Goal: Check status: Check status

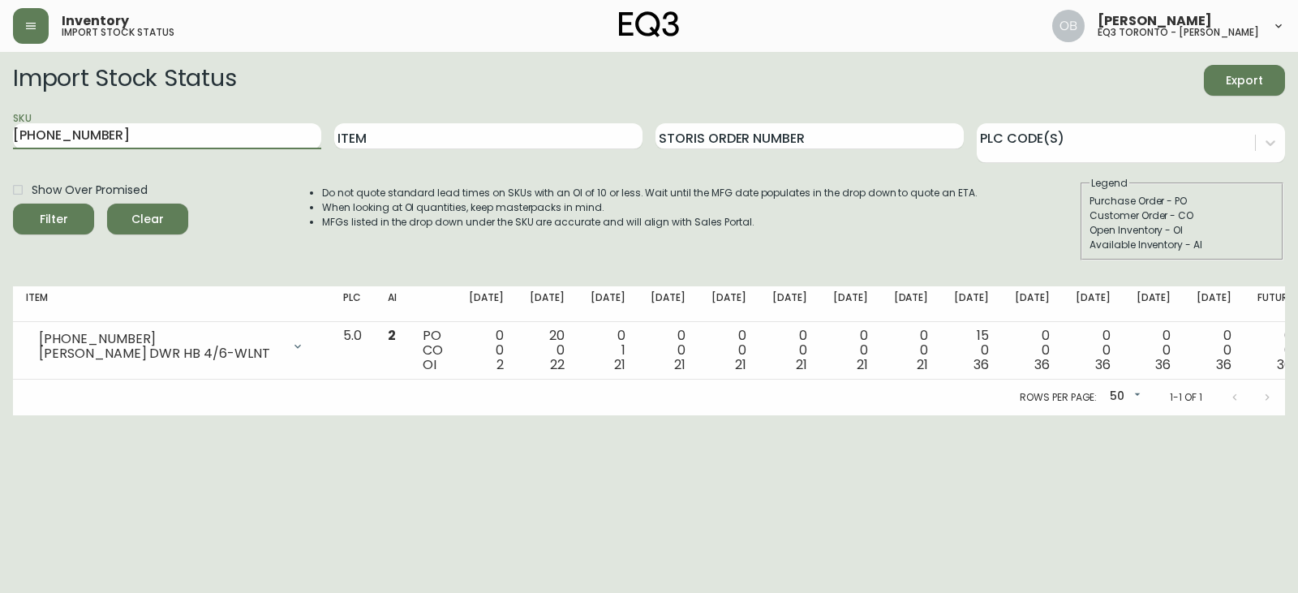
click at [244, 122] on div "SKU [PHONE_NUMBER]" at bounding box center [167, 136] width 308 height 53
click at [241, 122] on div "SKU [PHONE_NUMBER]" at bounding box center [167, 136] width 308 height 53
click at [230, 144] on input "[PHONE_NUMBER]" at bounding box center [167, 136] width 308 height 26
click at [233, 144] on input "[PHONE_NUMBER]" at bounding box center [167, 136] width 308 height 26
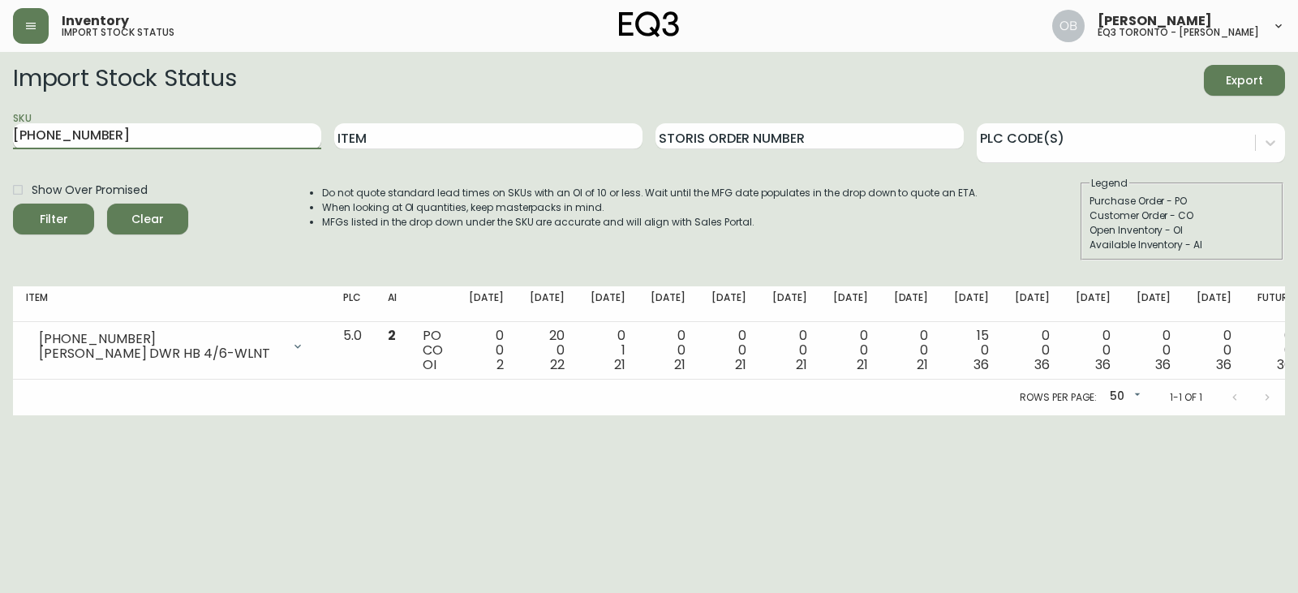
paste input "[PHONE_NUMBER]"
click at [13, 204] on button "Filter" at bounding box center [53, 219] width 81 height 31
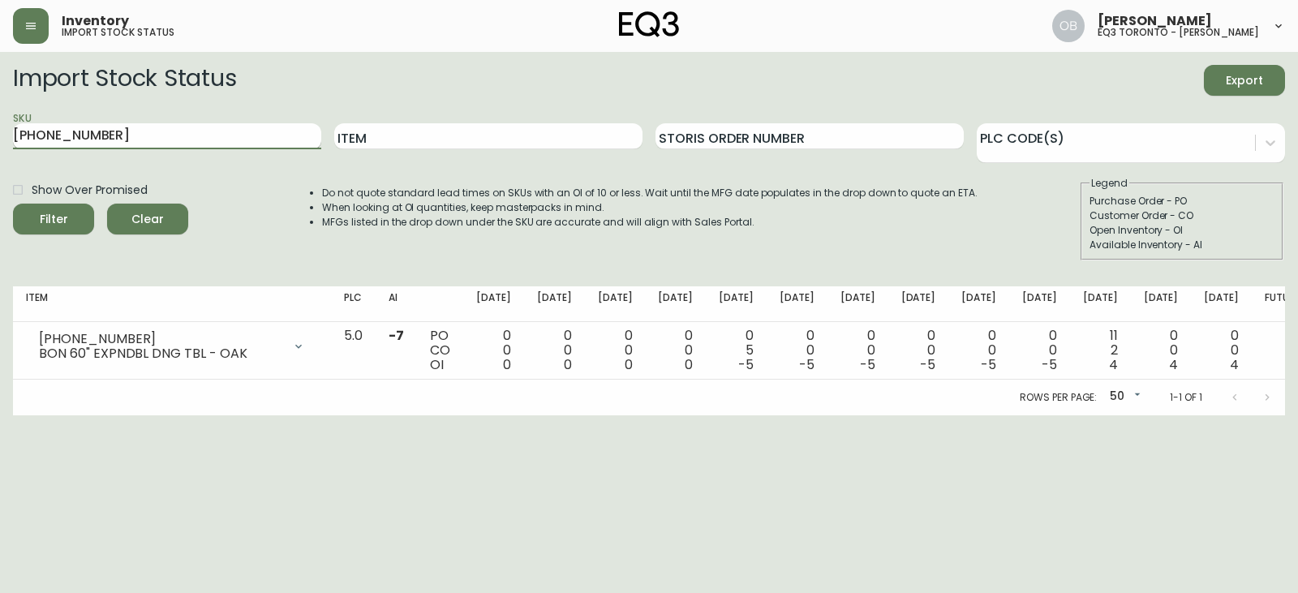
click at [155, 135] on input "[PHONE_NUMBER]" at bounding box center [167, 136] width 308 height 26
paste input "1"
type input "[PHONE_NUMBER]"
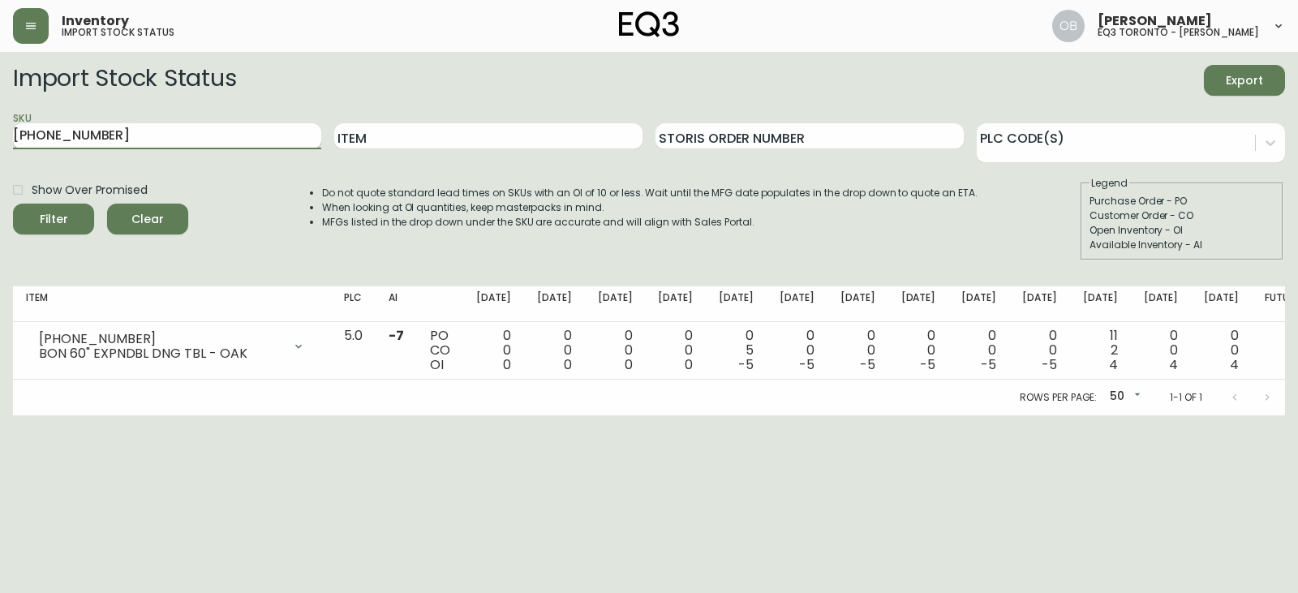
click at [13, 204] on button "Filter" at bounding box center [53, 219] width 81 height 31
